Goal: Task Accomplishment & Management: Manage account settings

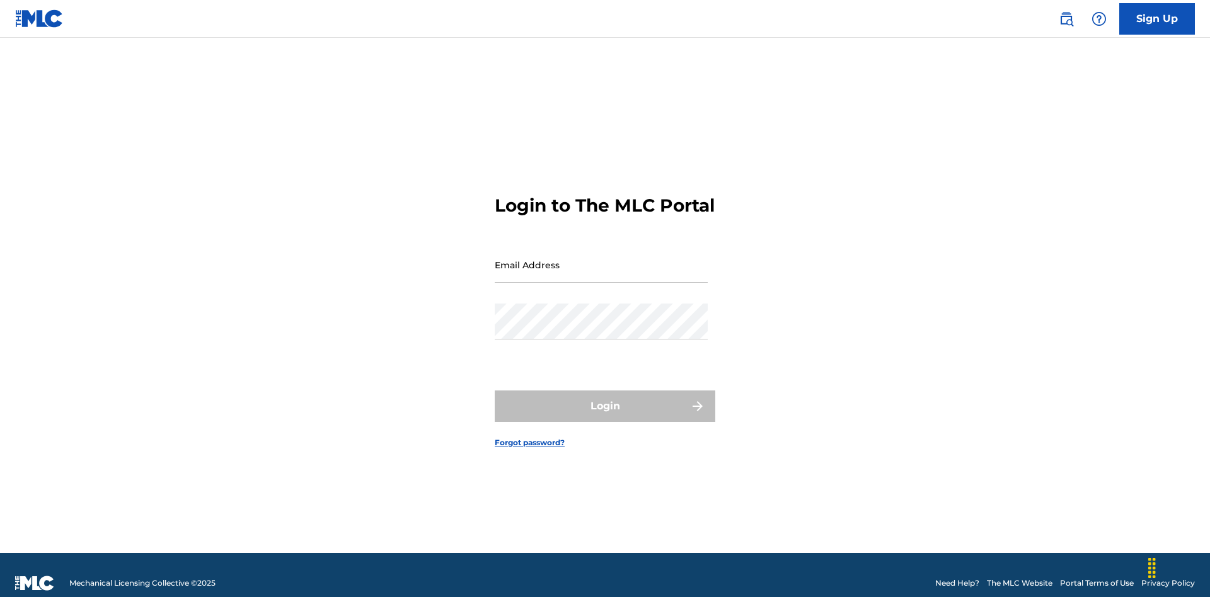
scroll to position [16, 0]
click at [601, 259] on input "Email Address" at bounding box center [601, 265] width 213 height 36
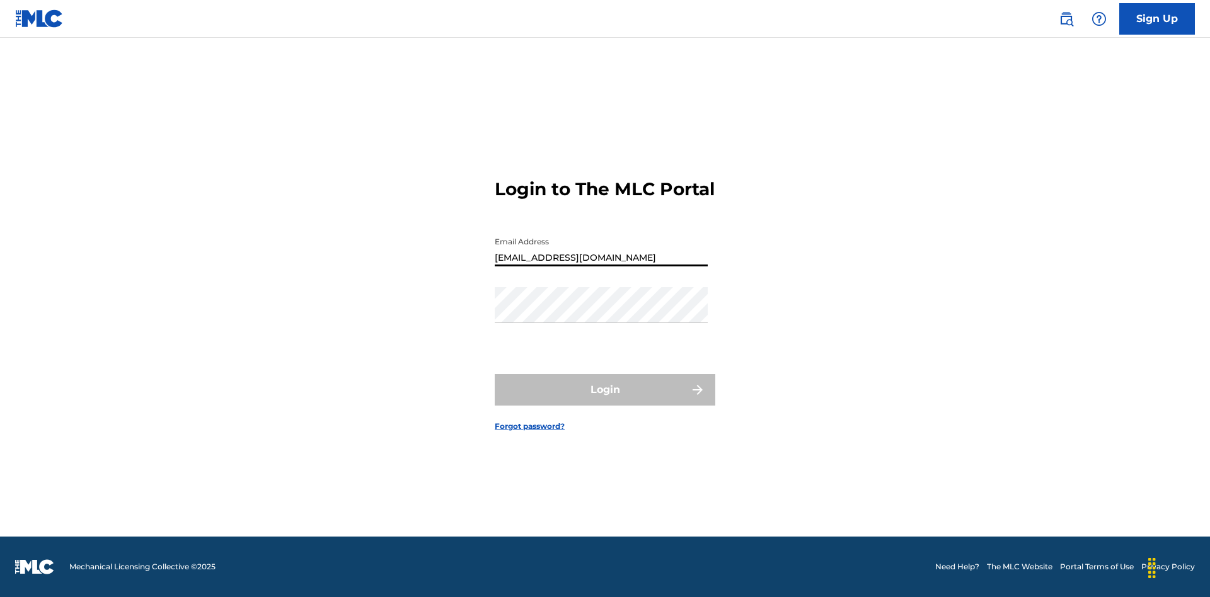
scroll to position [0, 45]
type input "[EMAIL_ADDRESS][DOMAIN_NAME]"
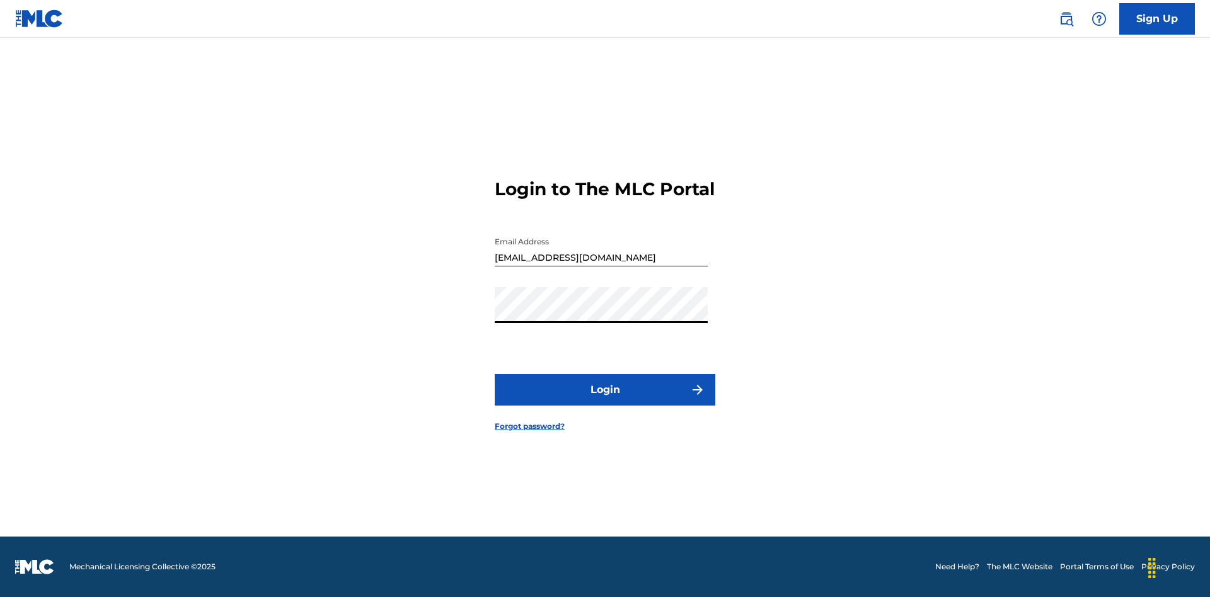
click at [605, 401] on button "Login" at bounding box center [605, 390] width 221 height 32
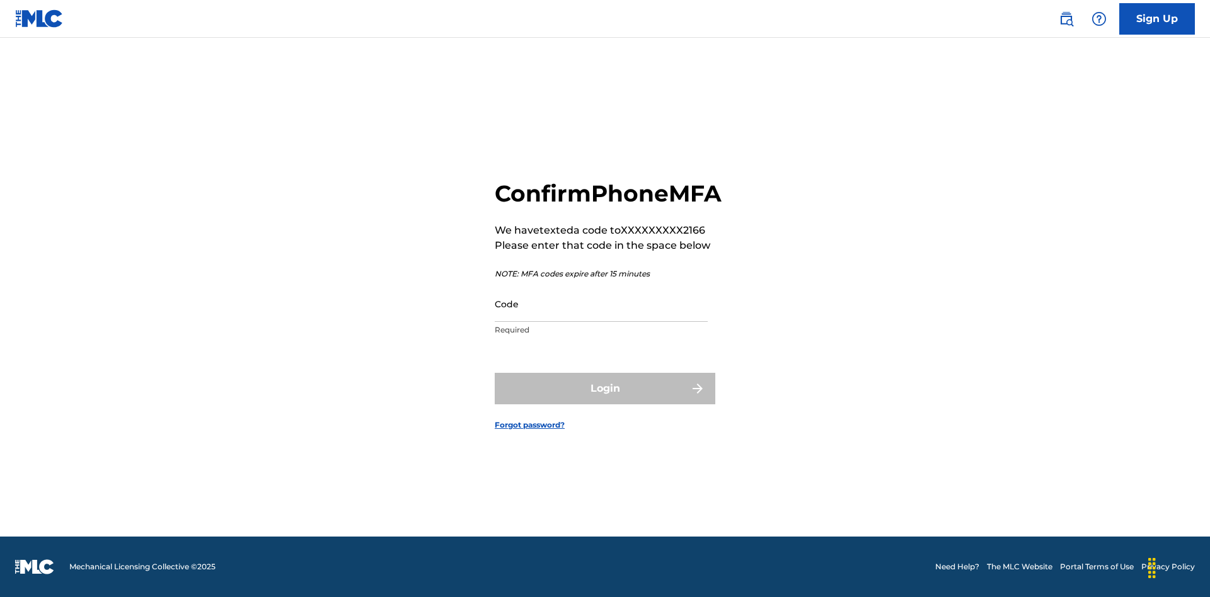
click at [601, 318] on input "Code" at bounding box center [601, 304] width 213 height 36
type input "856881"
click at [605, 403] on button "Login" at bounding box center [605, 389] width 221 height 32
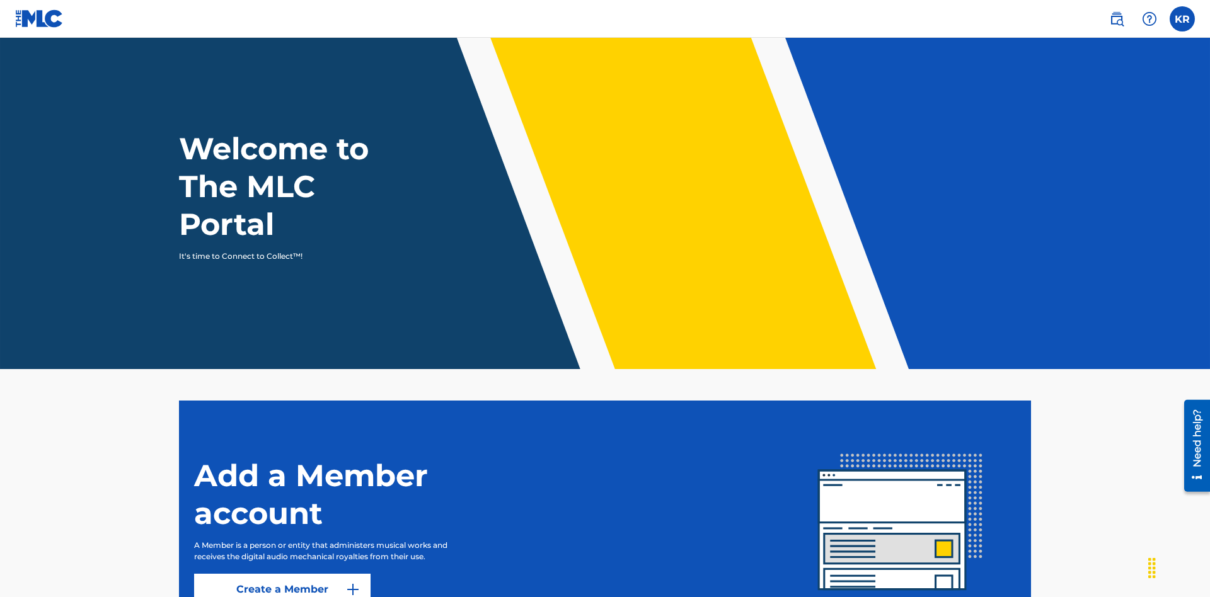
click at [1182, 18] on label at bounding box center [1182, 18] width 25 height 25
click at [1182, 19] on input "KR [PERSON_NAME] [EMAIL_ADDRESS][DOMAIN_NAME] Profile Log out" at bounding box center [1182, 19] width 0 height 0
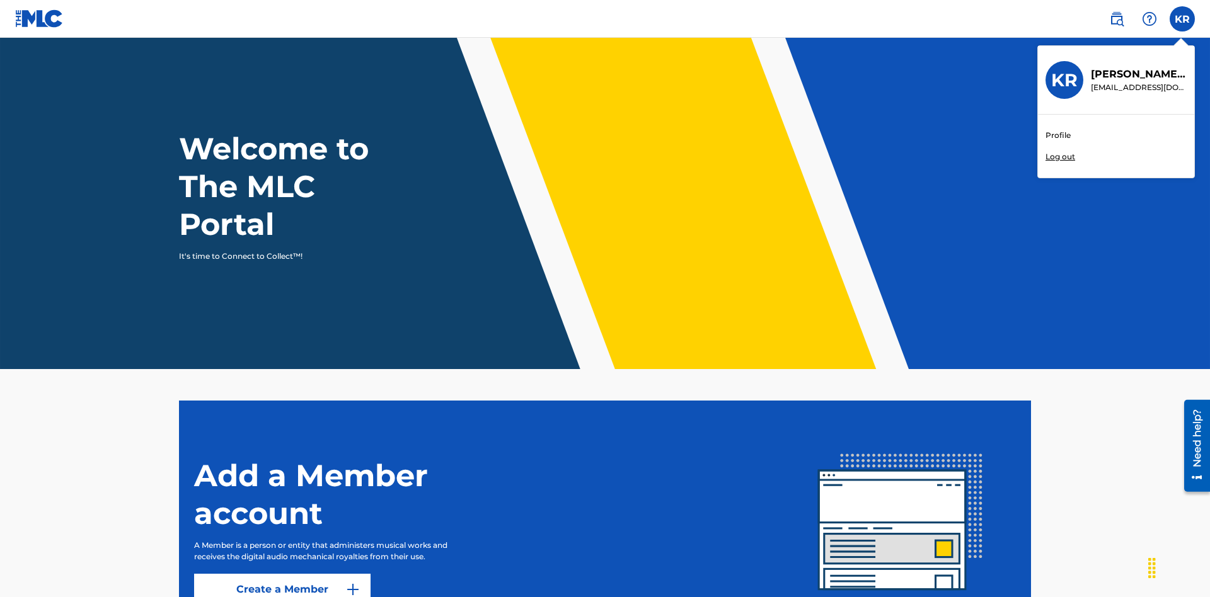
click at [1058, 136] on link "Profile" at bounding box center [1058, 135] width 25 height 11
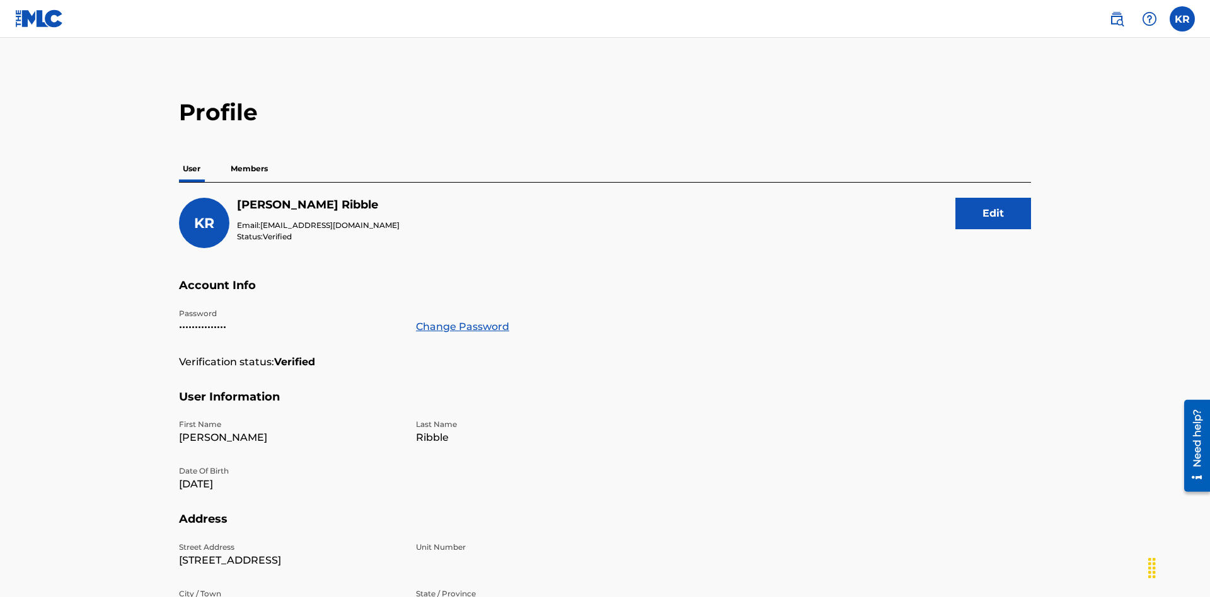
scroll to position [23, 0]
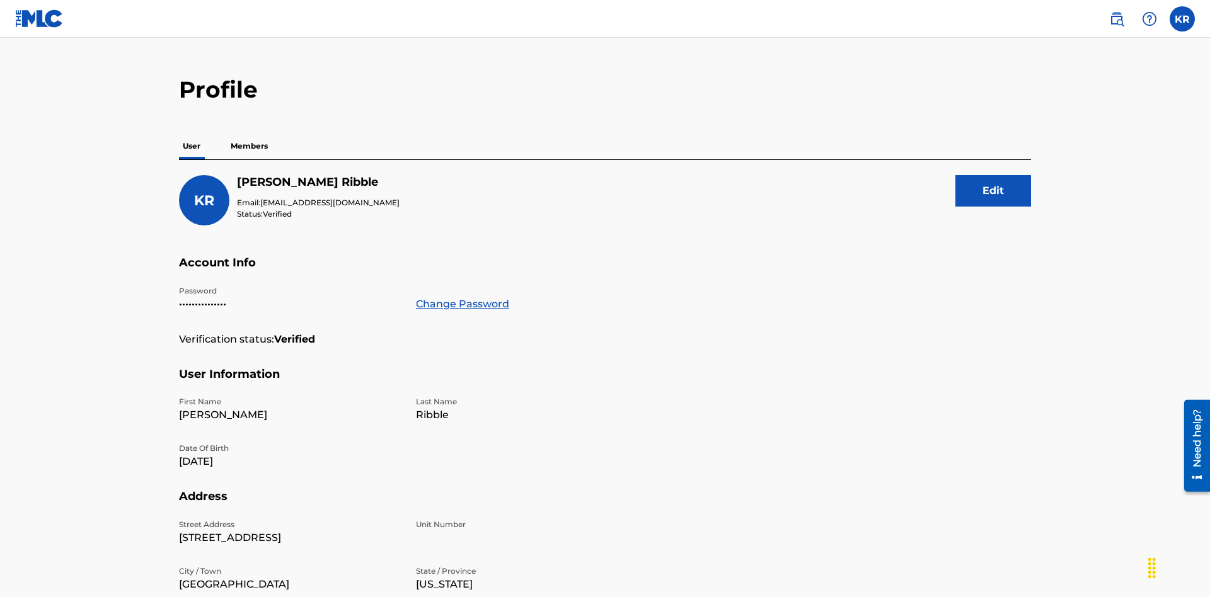
click at [462, 297] on link "Change Password" at bounding box center [462, 304] width 93 height 15
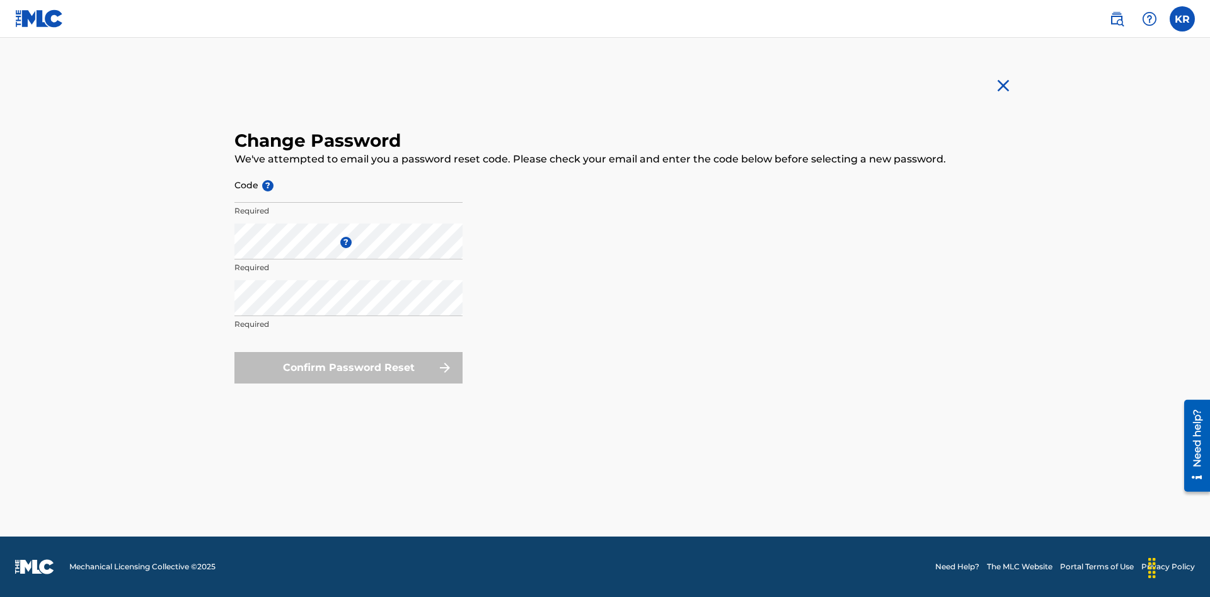
click at [349, 185] on input "Code ?" at bounding box center [348, 185] width 228 height 36
type input "e717b5676a1ea52ea0fd476ddb8c57ee"
